Goal: Transaction & Acquisition: Download file/media

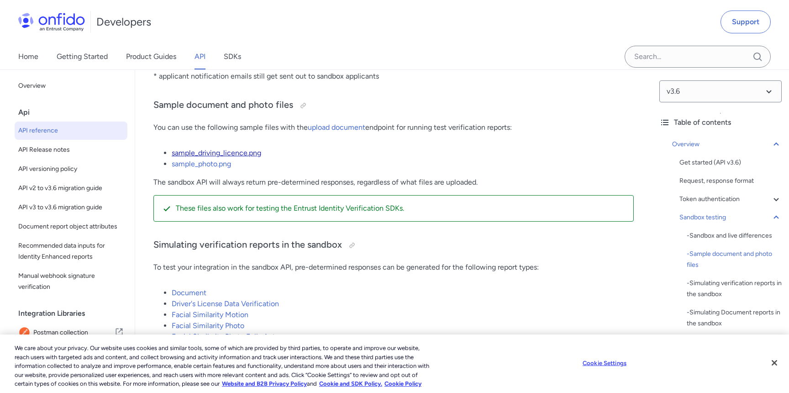
click at [215, 155] on link "sample_driving_licence.png" at bounding box center [216, 152] width 89 height 9
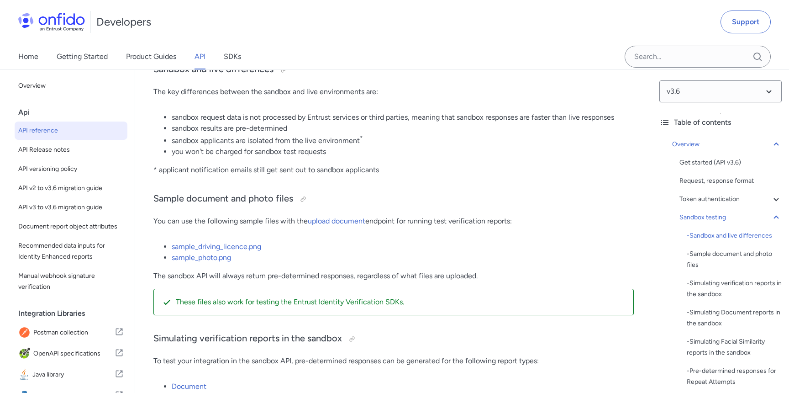
scroll to position [1569, 0]
click at [247, 244] on link "sample_driving_licence.png" at bounding box center [216, 246] width 89 height 9
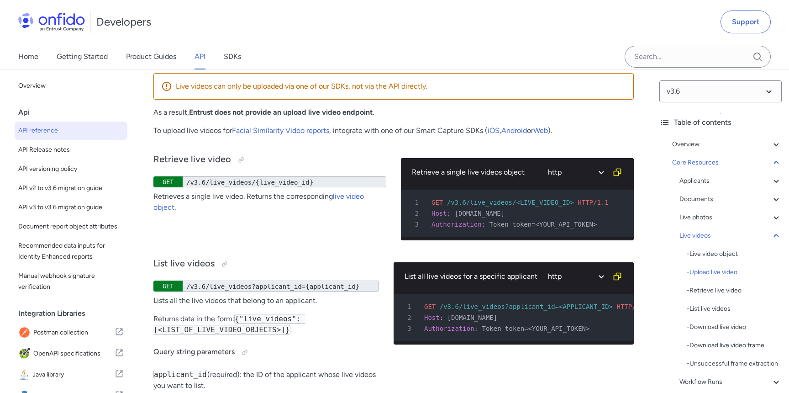
scroll to position [19288, 0]
